Goal: Check status: Check status

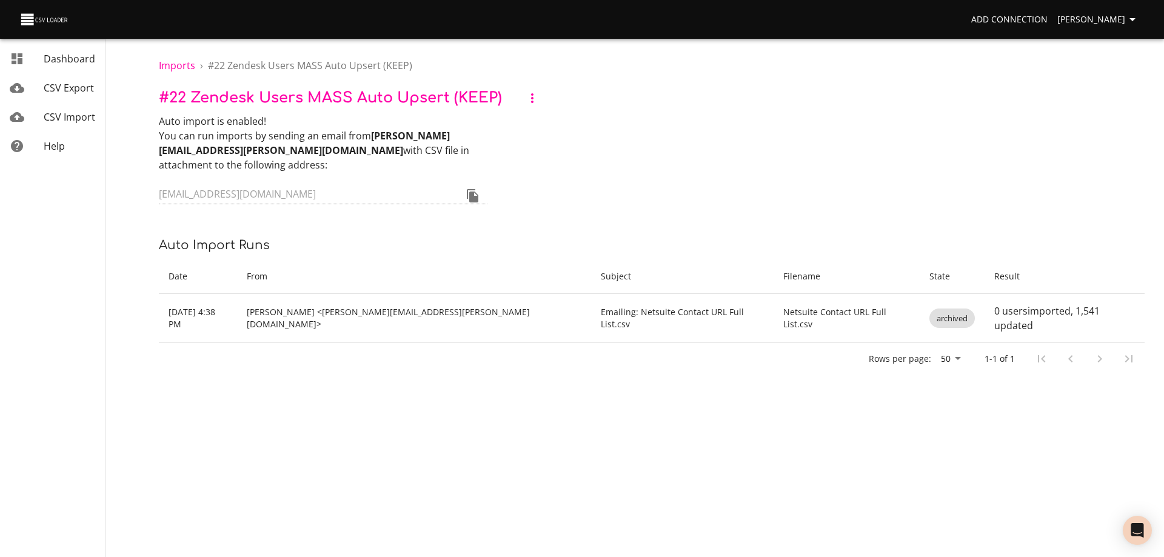
click at [737, 105] on p "# 22 Zendesk Users MASS Auto Upsert (KEEP)" at bounding box center [652, 98] width 986 height 22
drag, startPoint x: 678, startPoint y: 486, endPoint x: 681, endPoint y: 439, distance: 46.2
click at [681, 475] on body "Add Connection Darin Peterson Dashboard CSV Export CSV Import Help Imports › # …" at bounding box center [582, 278] width 1164 height 557
click at [696, 127] on div "Auto import is enabled! You can run imports by sending an email from darin.pete…" at bounding box center [652, 160] width 986 height 93
click at [660, 467] on body "Add Connection Darin Peterson Dashboard CSV Export CSV Import Help Imports › # …" at bounding box center [582, 278] width 1164 height 557
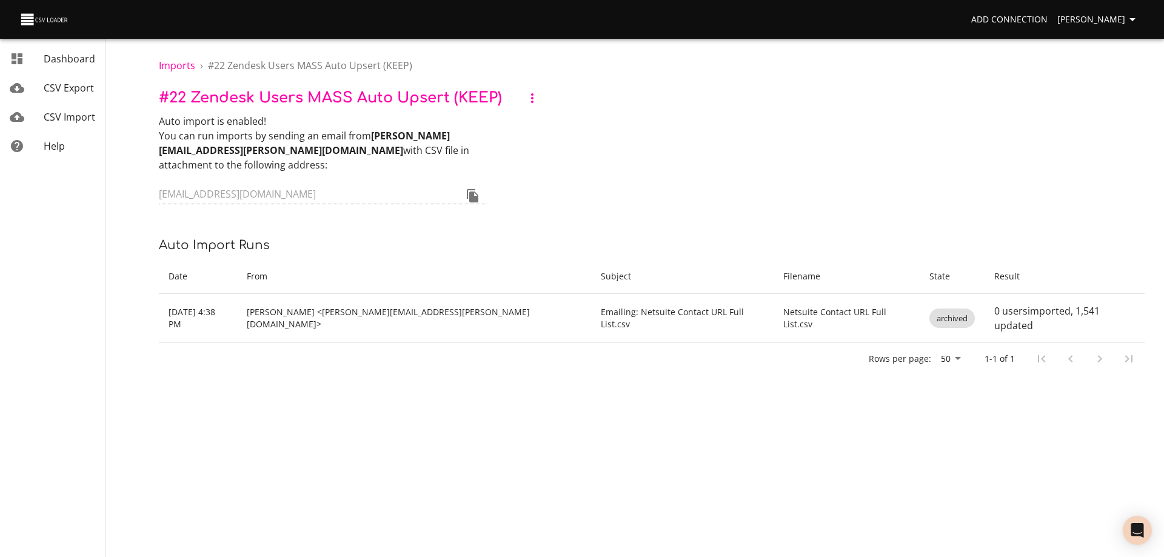
click at [676, 199] on div "Auto import is enabled! You can run imports by sending an email from darin.pete…" at bounding box center [652, 160] width 986 height 93
drag, startPoint x: 657, startPoint y: 477, endPoint x: 663, endPoint y: 465, distance: 13.6
click at [663, 465] on body "Add Connection Darin Peterson Dashboard CSV Export CSV Import Help Imports › # …" at bounding box center [582, 278] width 1164 height 557
click at [723, 164] on div "Auto import is enabled! You can run imports by sending an email from darin.pete…" at bounding box center [652, 160] width 986 height 93
drag, startPoint x: 552, startPoint y: 486, endPoint x: 609, endPoint y: 259, distance: 234.5
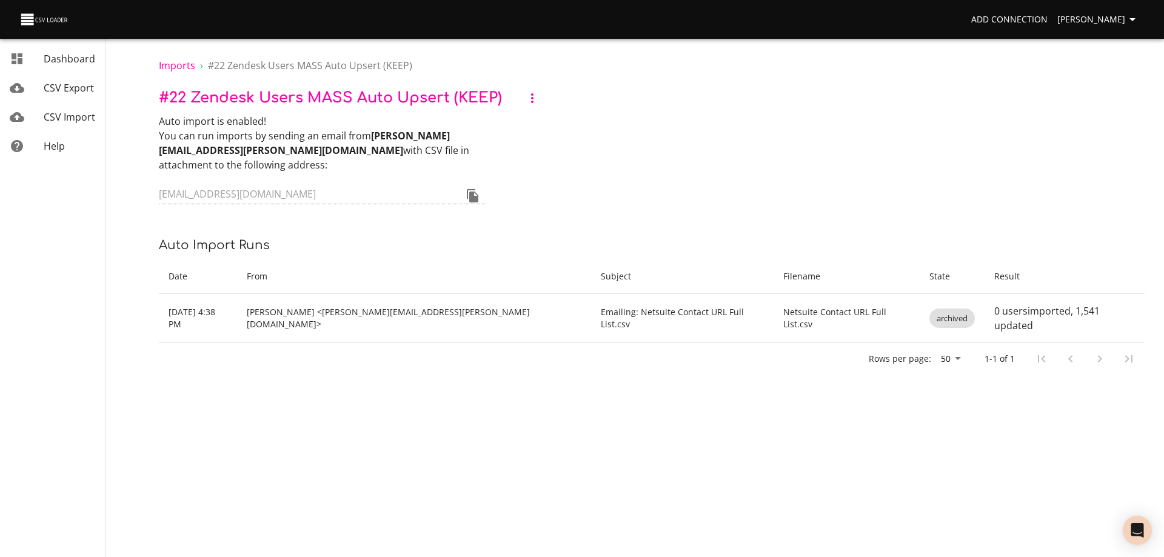
click at [553, 468] on body "Add Connection Darin Peterson Dashboard CSV Export CSV Import Help Imports › # …" at bounding box center [582, 278] width 1164 height 557
click at [644, 192] on div "Auto import is enabled! You can run imports by sending an email from darin.pete…" at bounding box center [652, 160] width 986 height 93
